Goal: Task Accomplishment & Management: Manage account settings

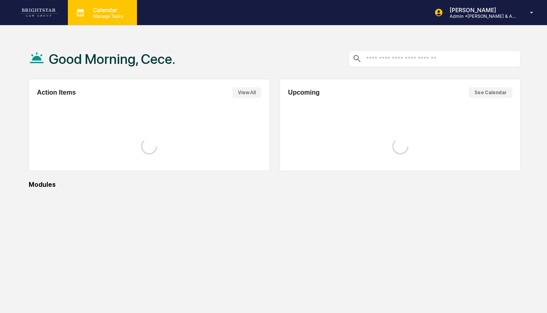
click at [111, 16] on p "Manage Tasks" at bounding box center [106, 16] width 41 height 6
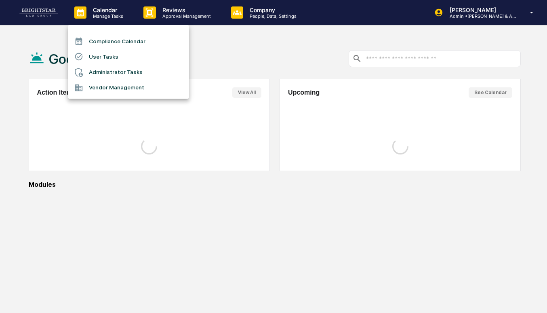
click at [141, 23] on div at bounding box center [273, 156] width 547 height 313
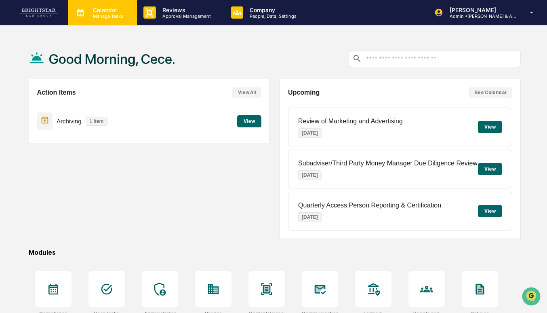
click at [107, 21] on div "Calendar Manage Tasks" at bounding box center [102, 12] width 69 height 25
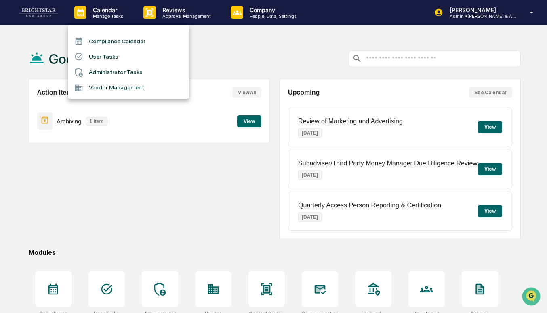
click at [116, 74] on li "Administrator Tasks" at bounding box center [128, 72] width 121 height 15
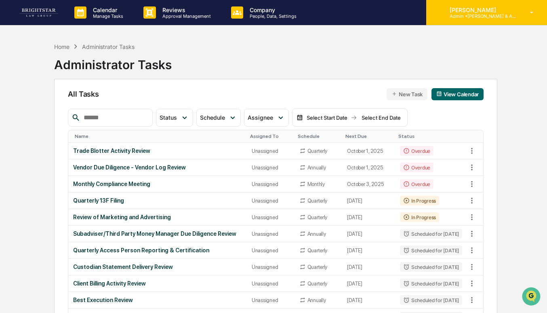
click at [488, 19] on div "[PERSON_NAME] Admin • [PERSON_NAME] & Associates" at bounding box center [486, 12] width 121 height 25
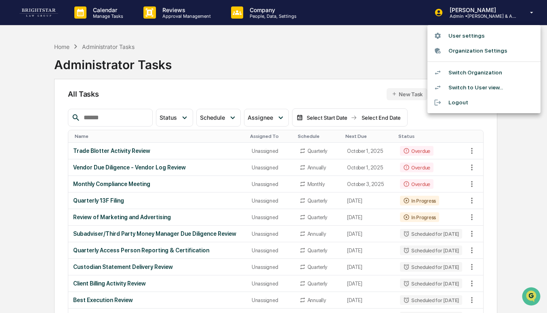
click at [256, 85] on div at bounding box center [273, 156] width 547 height 313
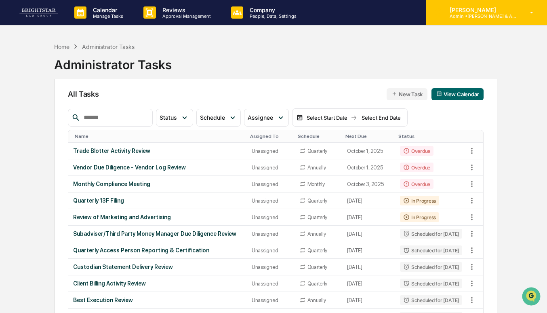
click at [467, 21] on div "[PERSON_NAME] Admin • [PERSON_NAME] & Associates" at bounding box center [486, 12] width 121 height 25
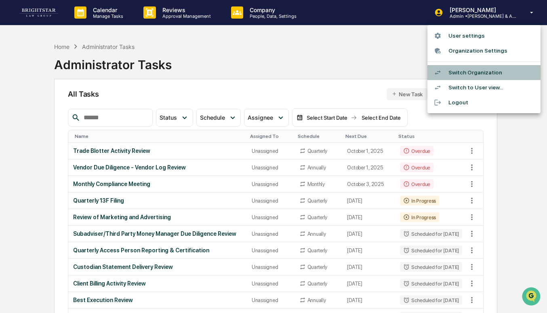
click at [454, 77] on li "Switch Organization" at bounding box center [483, 72] width 113 height 15
